Goal: Task Accomplishment & Management: Use online tool/utility

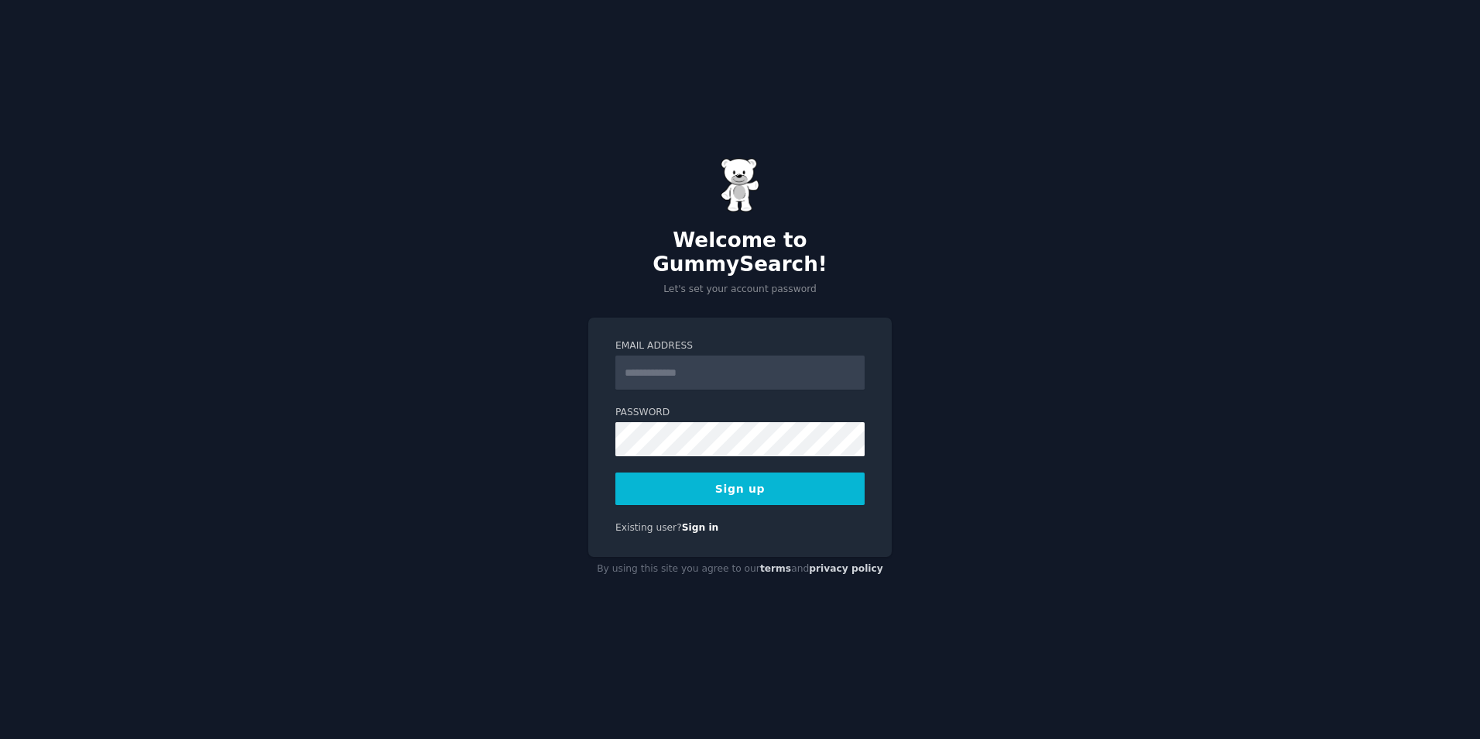
click at [680, 364] on input "Email Address" at bounding box center [740, 372] width 249 height 34
type input "**********"
click at [768, 489] on button "Sign up" at bounding box center [740, 488] width 249 height 33
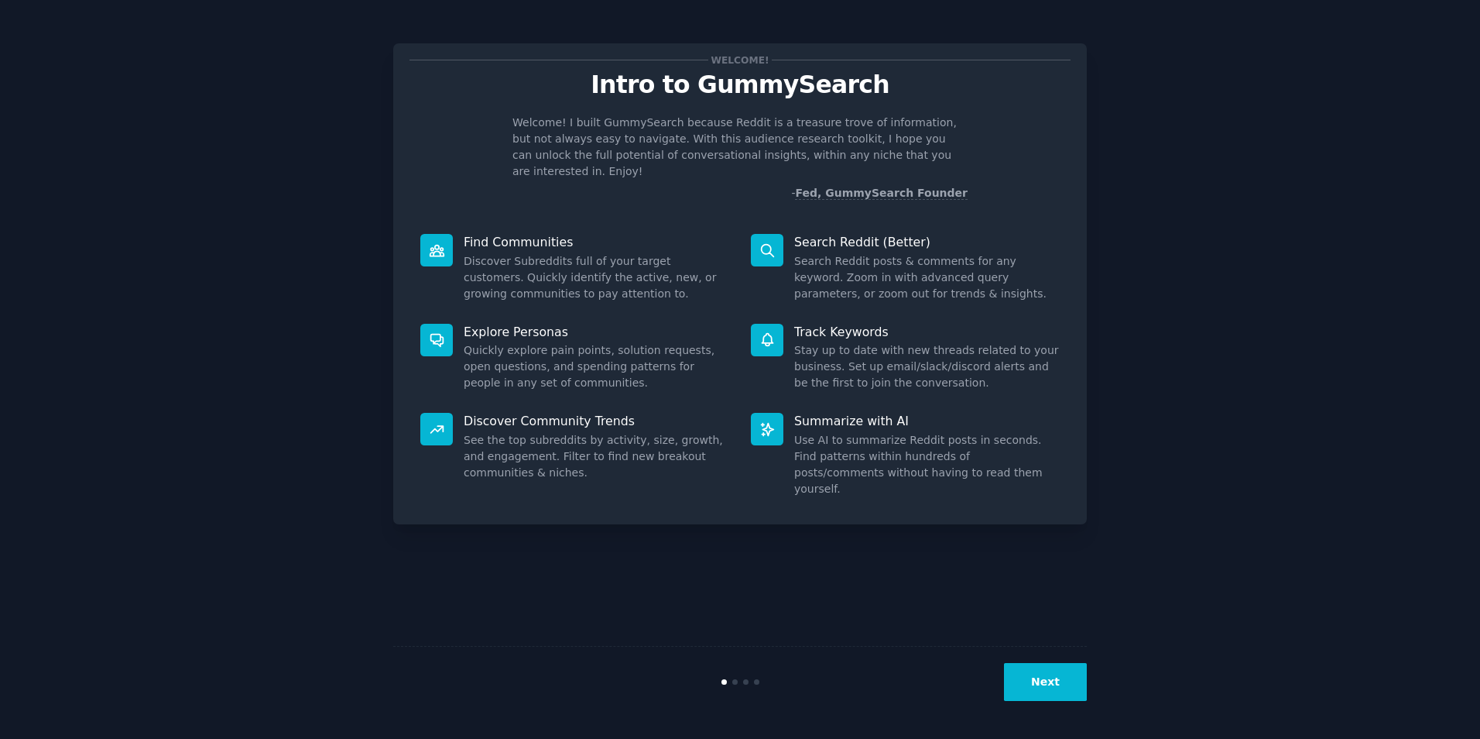
click at [1044, 671] on button "Next" at bounding box center [1045, 682] width 83 height 38
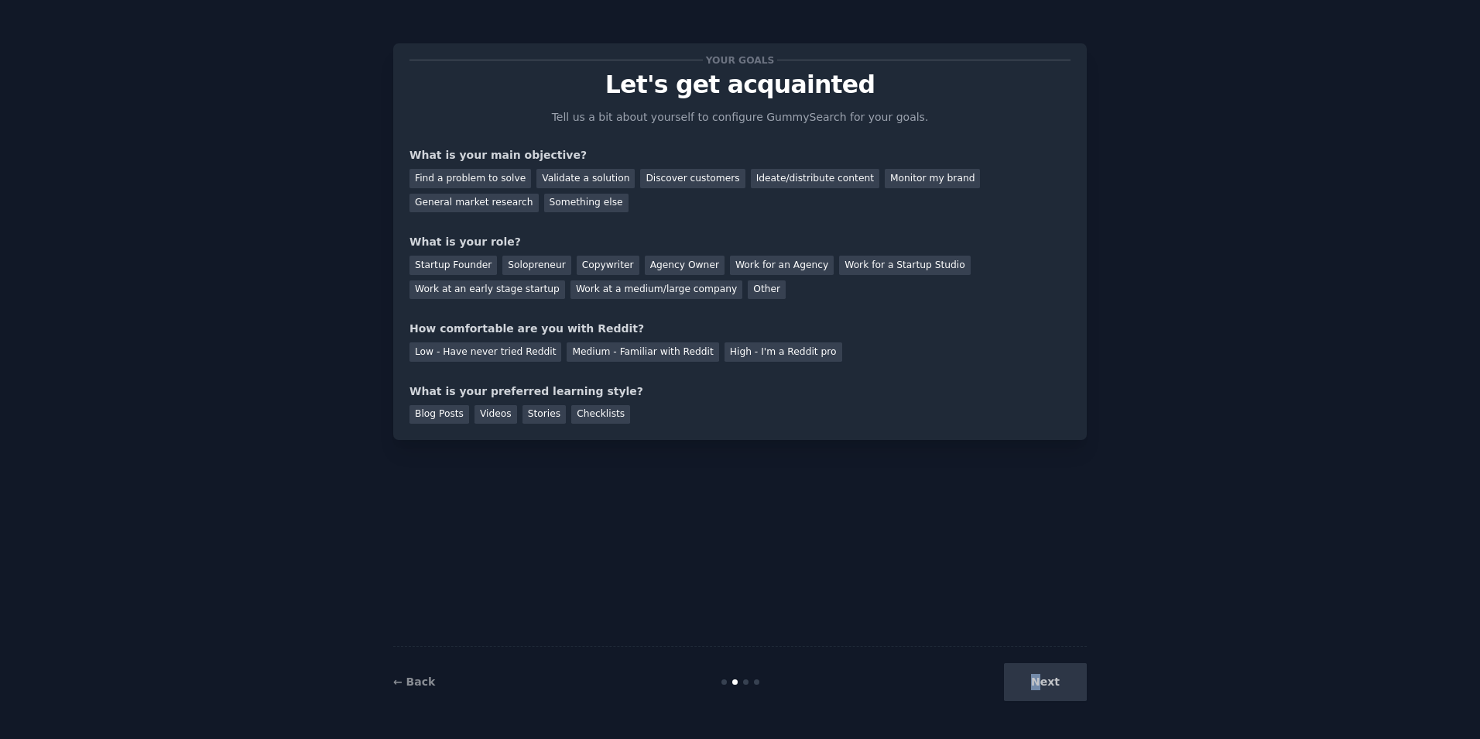
click at [1041, 677] on div "Next" at bounding box center [971, 682] width 231 height 38
click at [1039, 682] on div "Next" at bounding box center [971, 682] width 231 height 38
click at [501, 180] on div "Find a problem to solve" at bounding box center [471, 178] width 122 height 19
click at [1025, 681] on div "Next" at bounding box center [971, 682] width 231 height 38
click at [461, 269] on div "Startup Founder" at bounding box center [453, 264] width 87 height 19
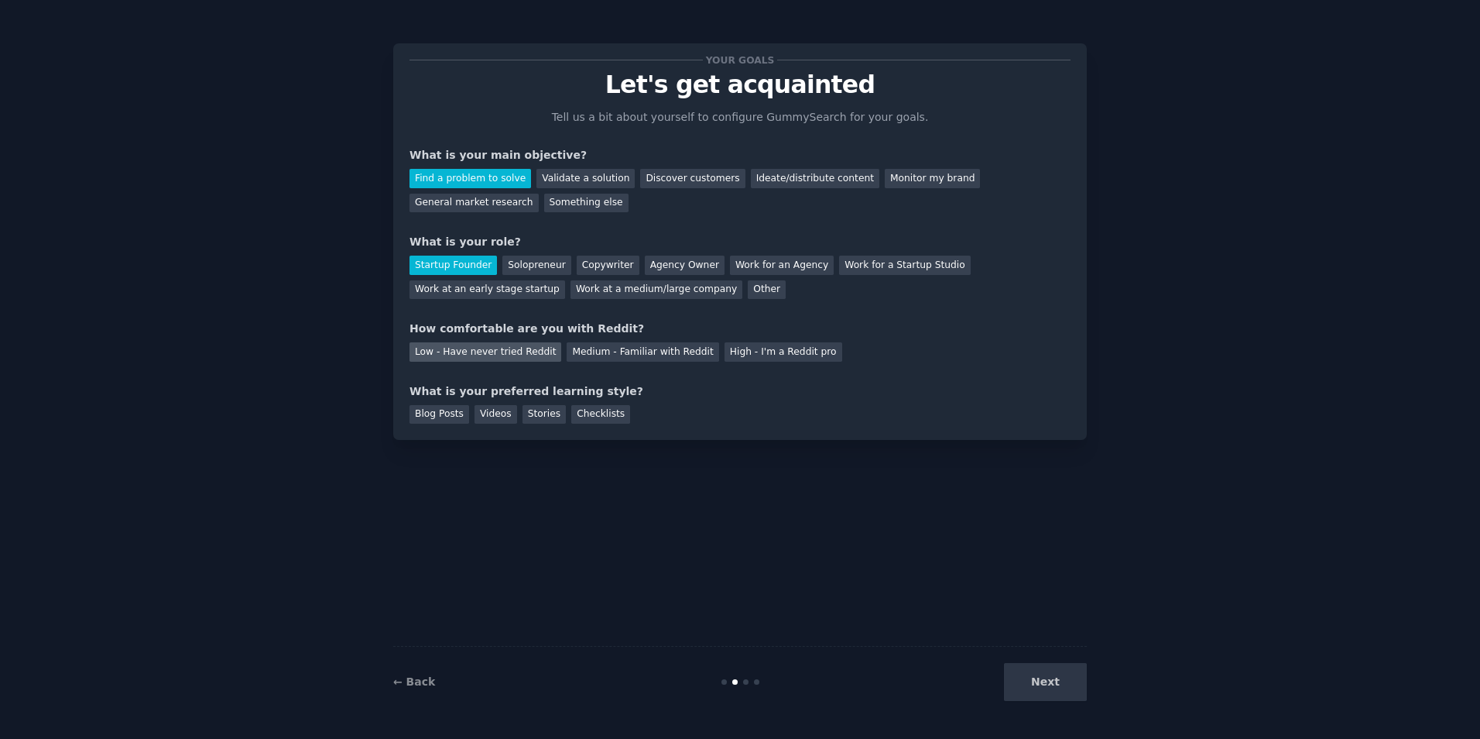
click at [469, 358] on div "Low - Have never tried Reddit" at bounding box center [486, 351] width 152 height 19
click at [495, 413] on div "Videos" at bounding box center [496, 414] width 43 height 19
click at [1020, 677] on button "Next" at bounding box center [1045, 682] width 83 height 38
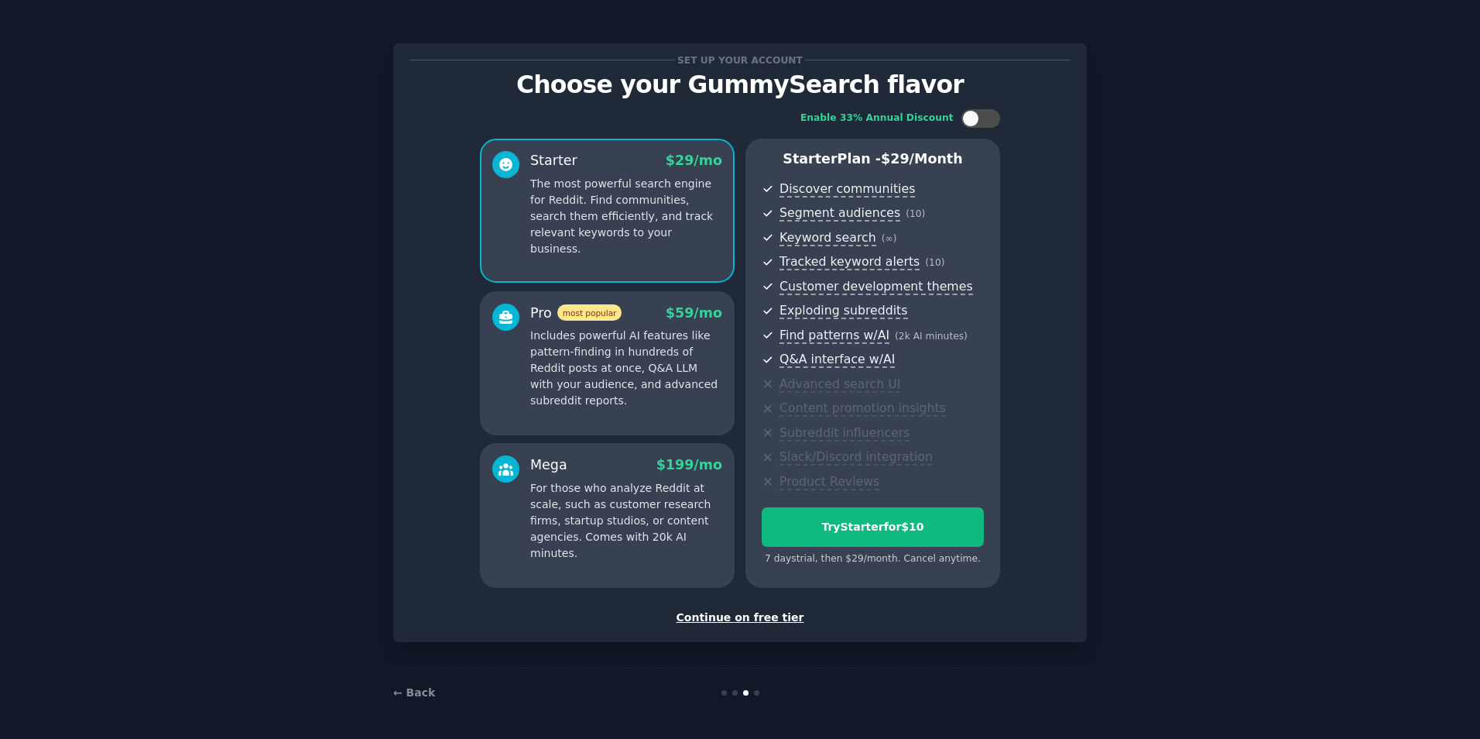
click at [764, 620] on div "Continue on free tier" at bounding box center [740, 617] width 661 height 16
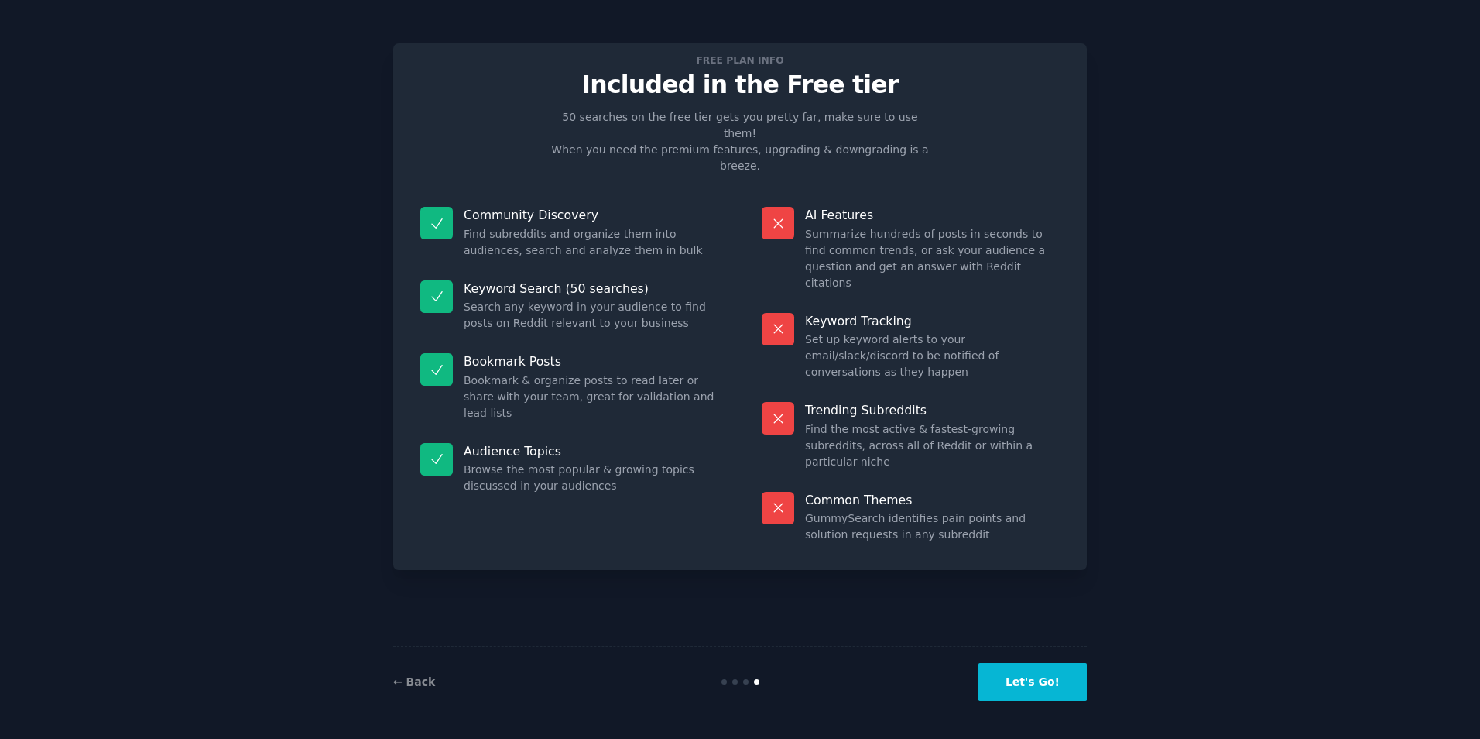
click at [1020, 676] on button "Let's Go!" at bounding box center [1033, 682] width 108 height 38
